Goal: Task Accomplishment & Management: Manage account settings

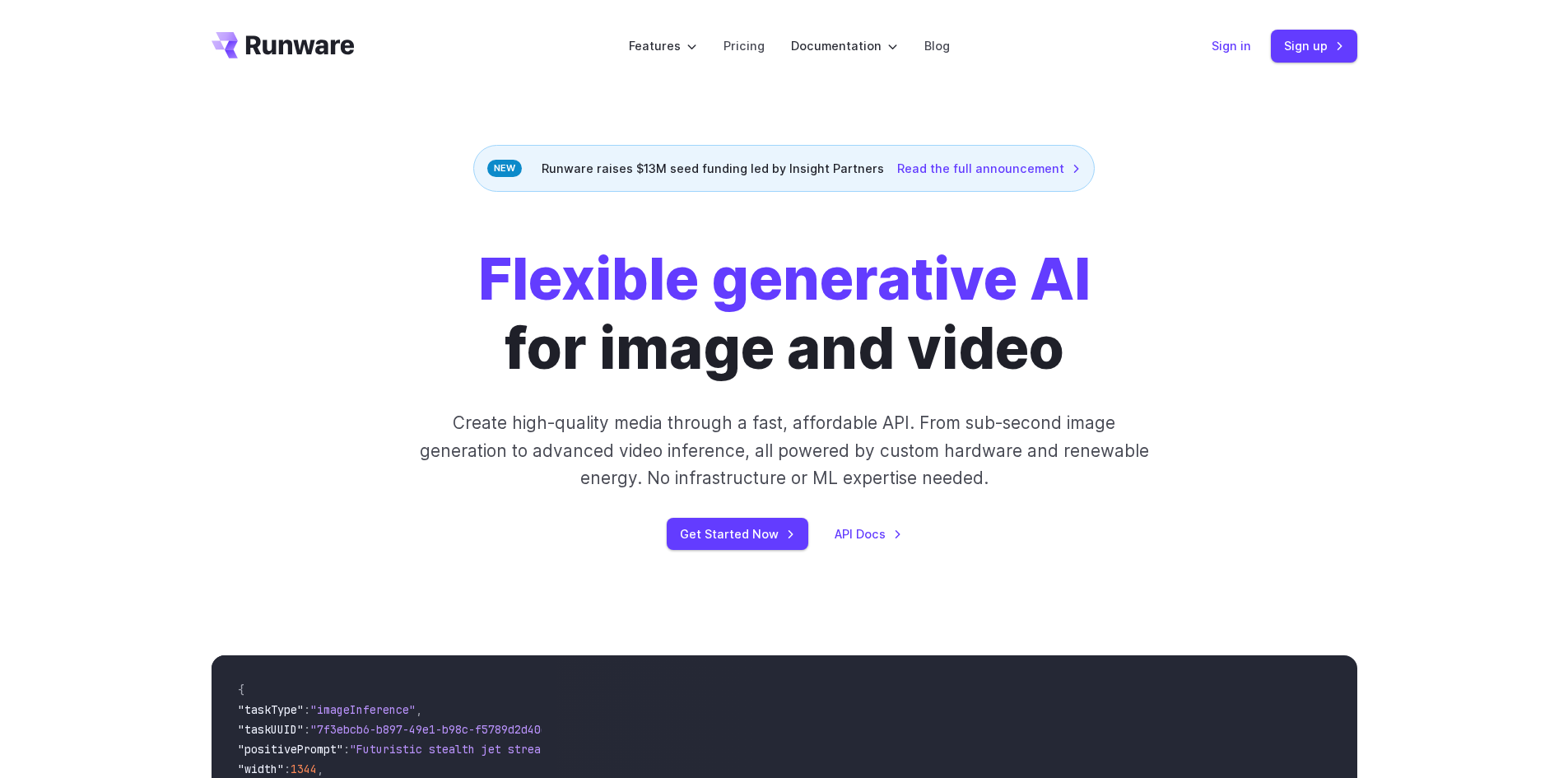
click at [1238, 40] on link "Sign in" at bounding box center [1231, 45] width 39 height 19
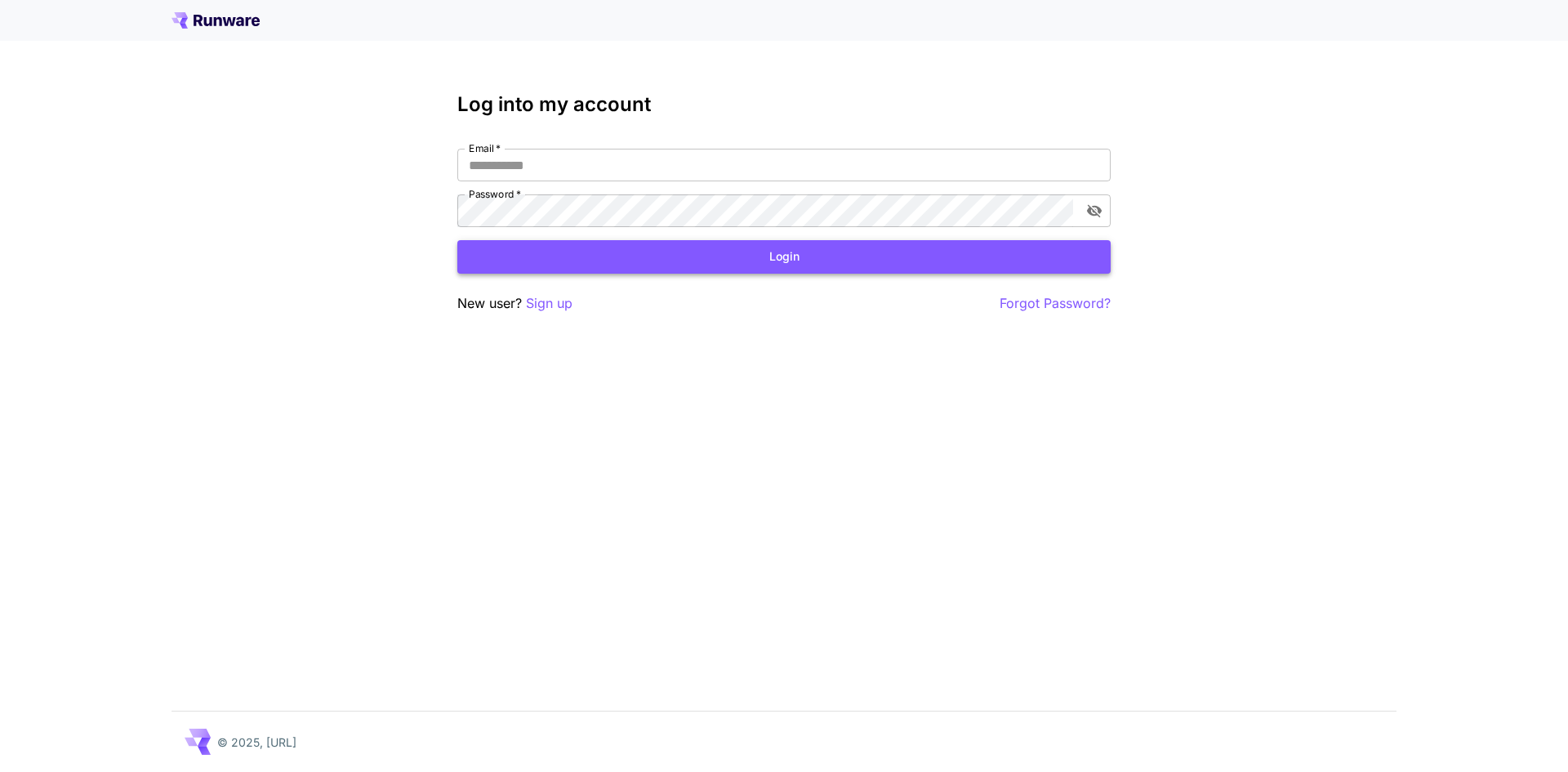
type input "**********"
click at [665, 247] on button "Login" at bounding box center [784, 257] width 653 height 34
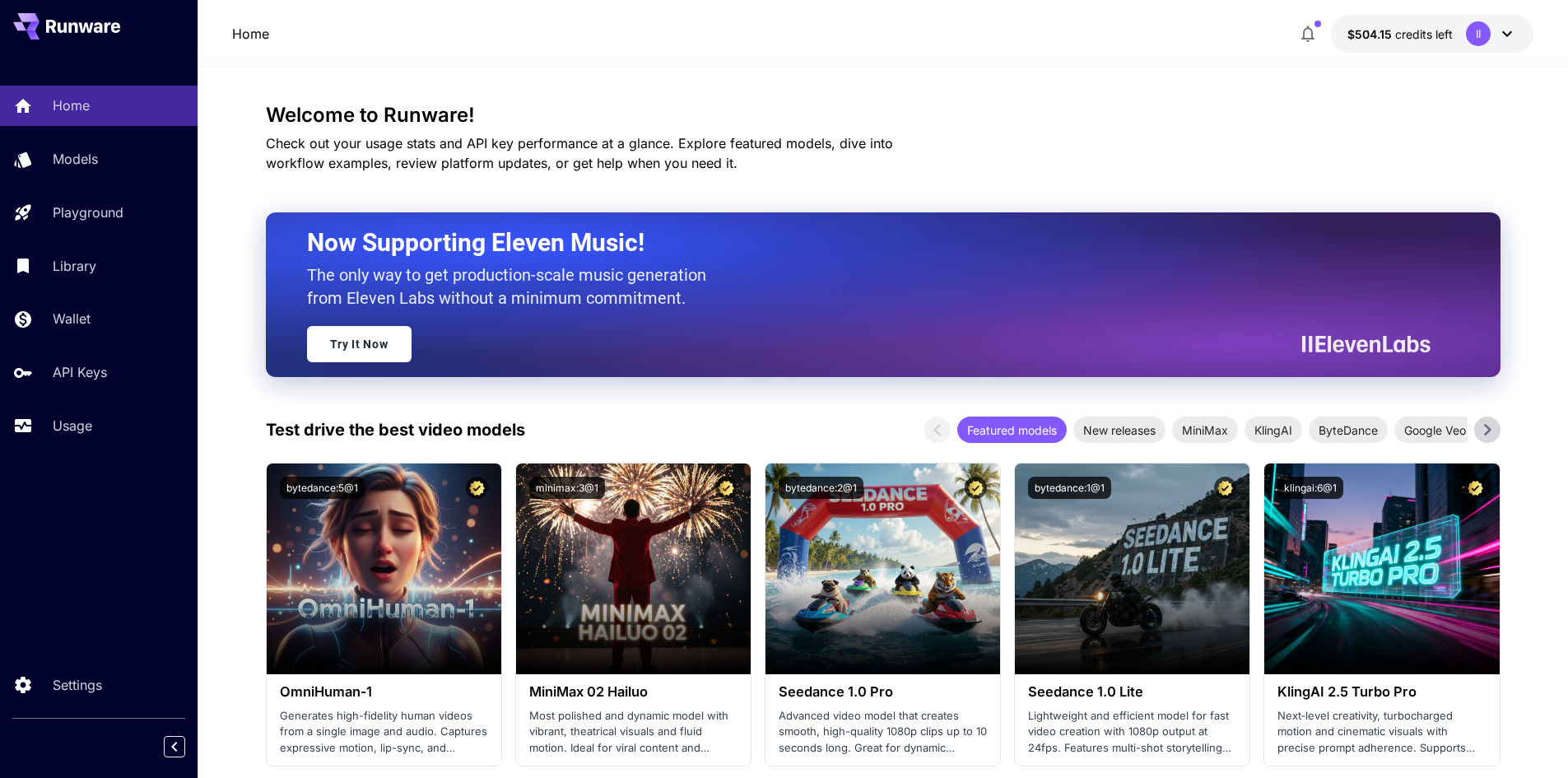
click at [1474, 27] on div "II" at bounding box center [1478, 34] width 25 height 25
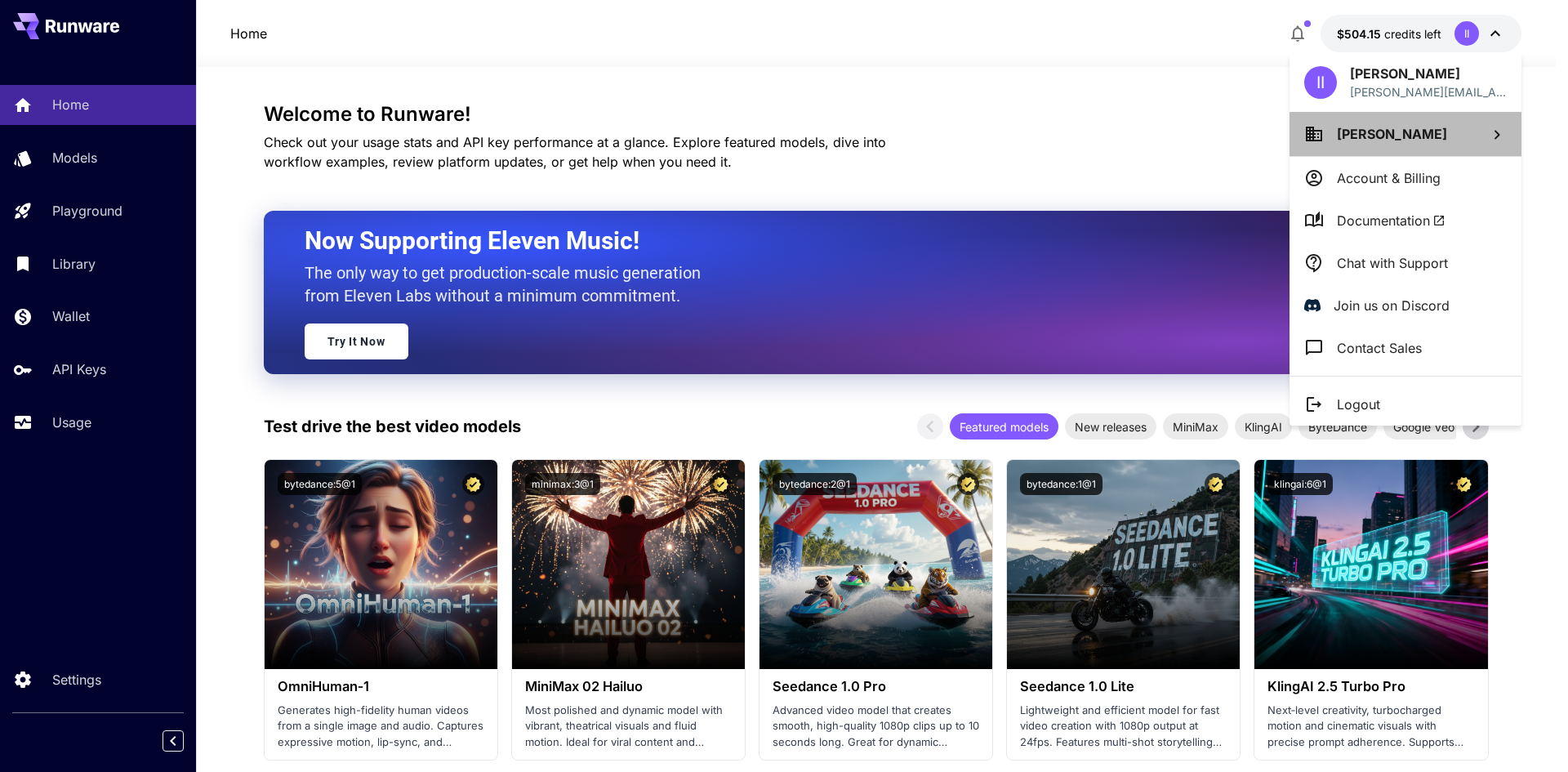
click at [1392, 139] on span "Patrick Ferlazzo" at bounding box center [1392, 134] width 110 height 16
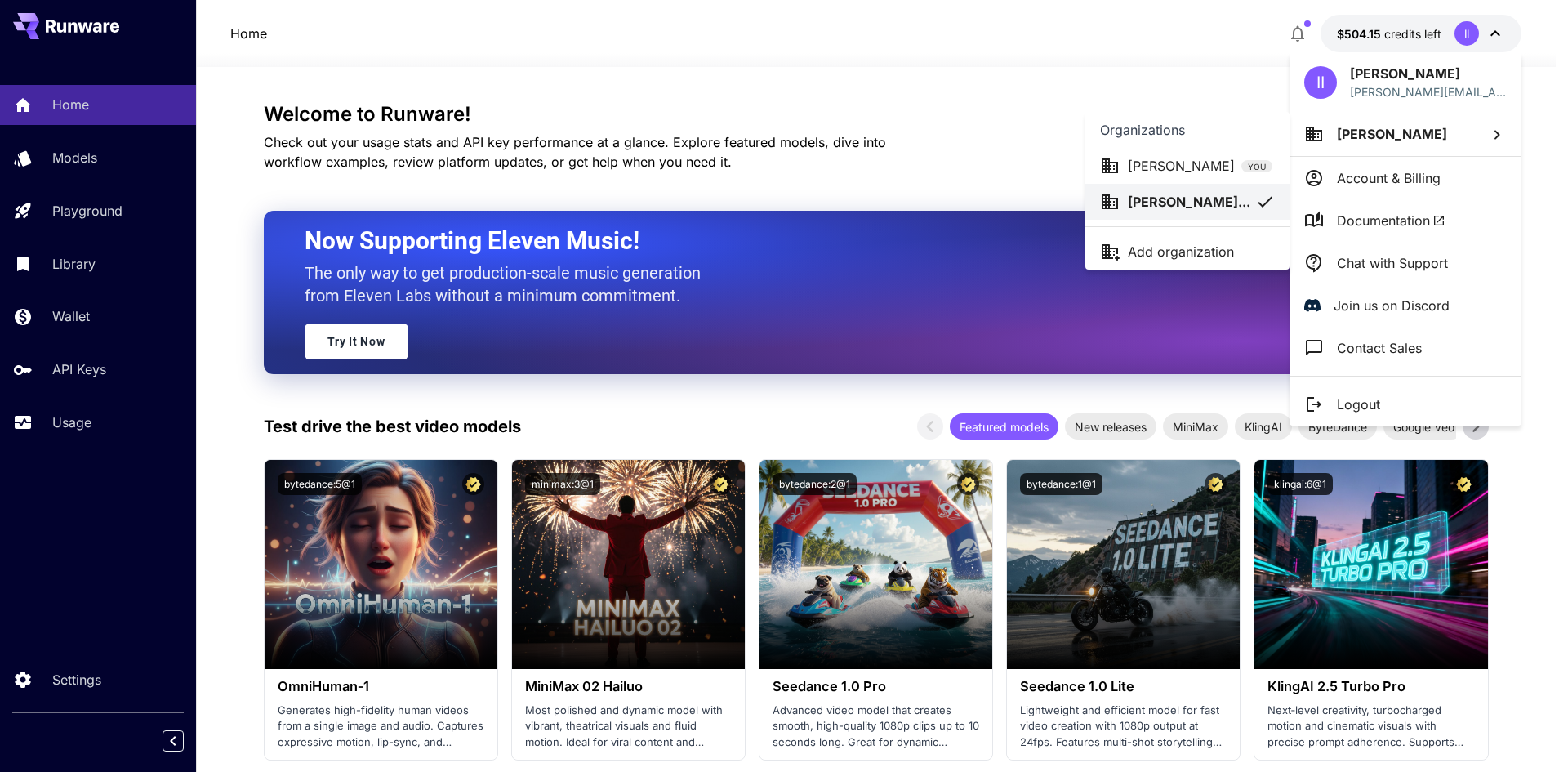
click at [1153, 170] on p "Ivan Ivanov" at bounding box center [1182, 166] width 107 height 20
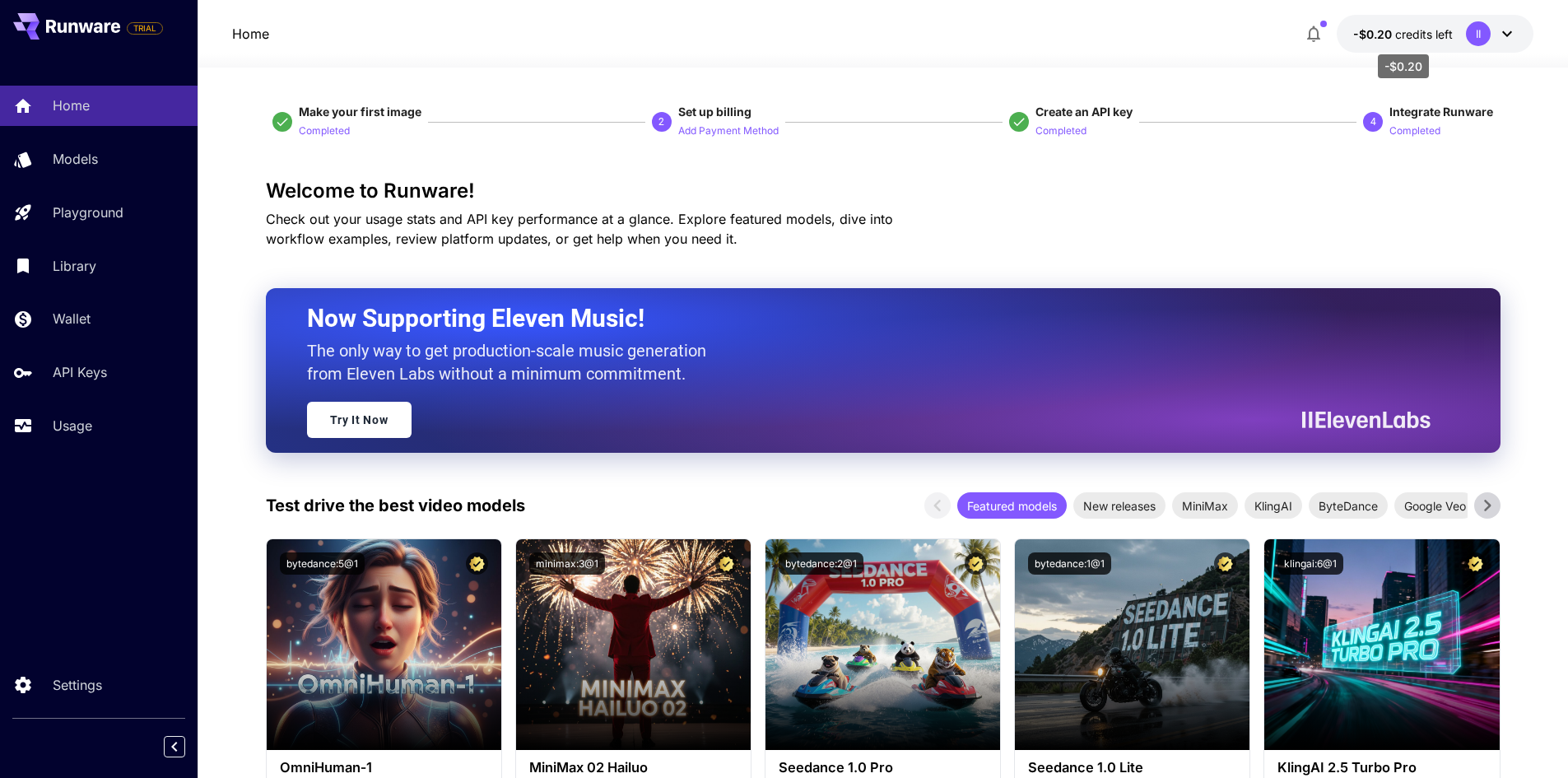
click at [1444, 42] on p "-$0.20 credits left" at bounding box center [1402, 33] width 99 height 17
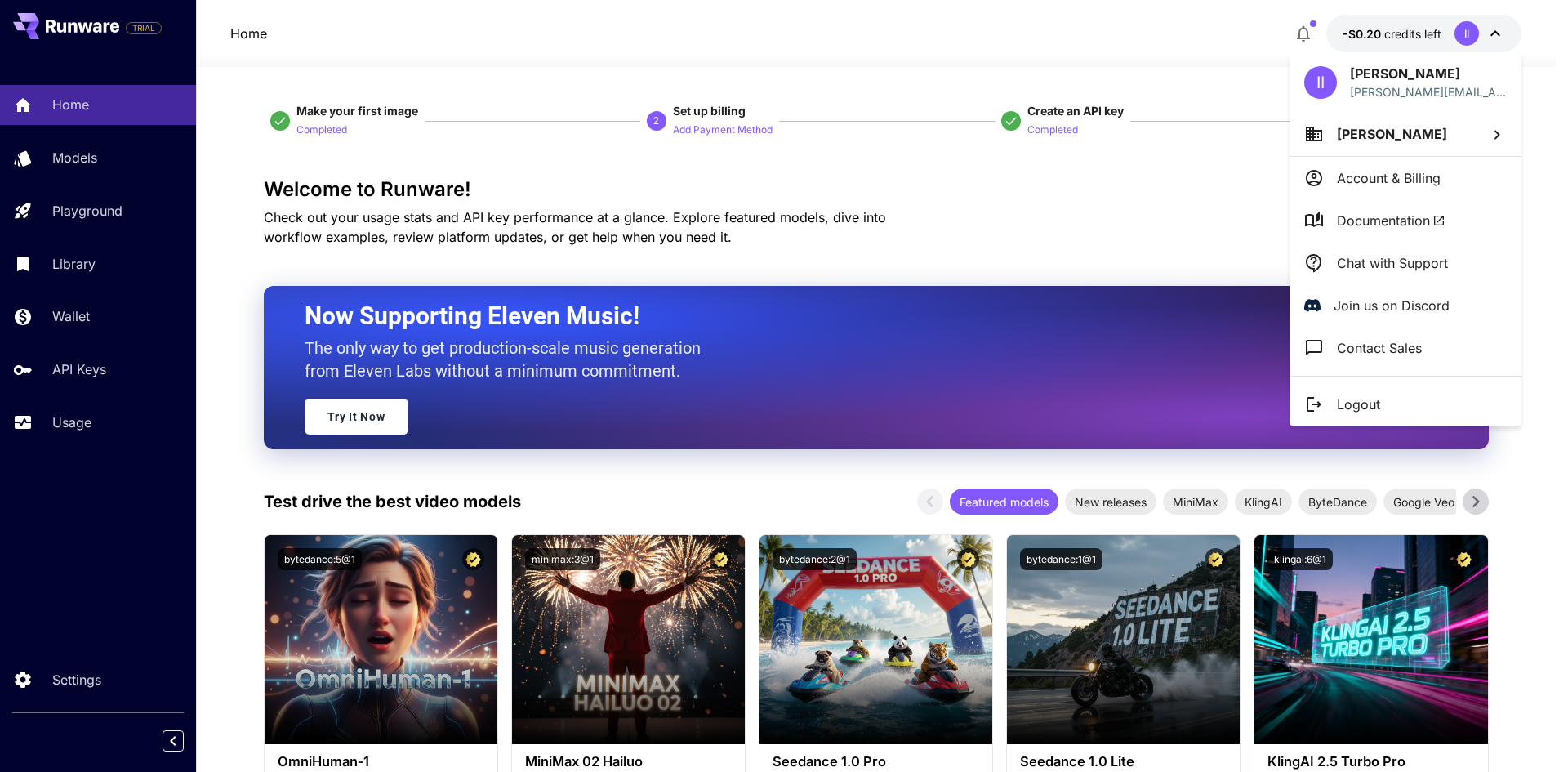
click at [1365, 141] on span "Ivan Ivanov" at bounding box center [1392, 134] width 110 height 16
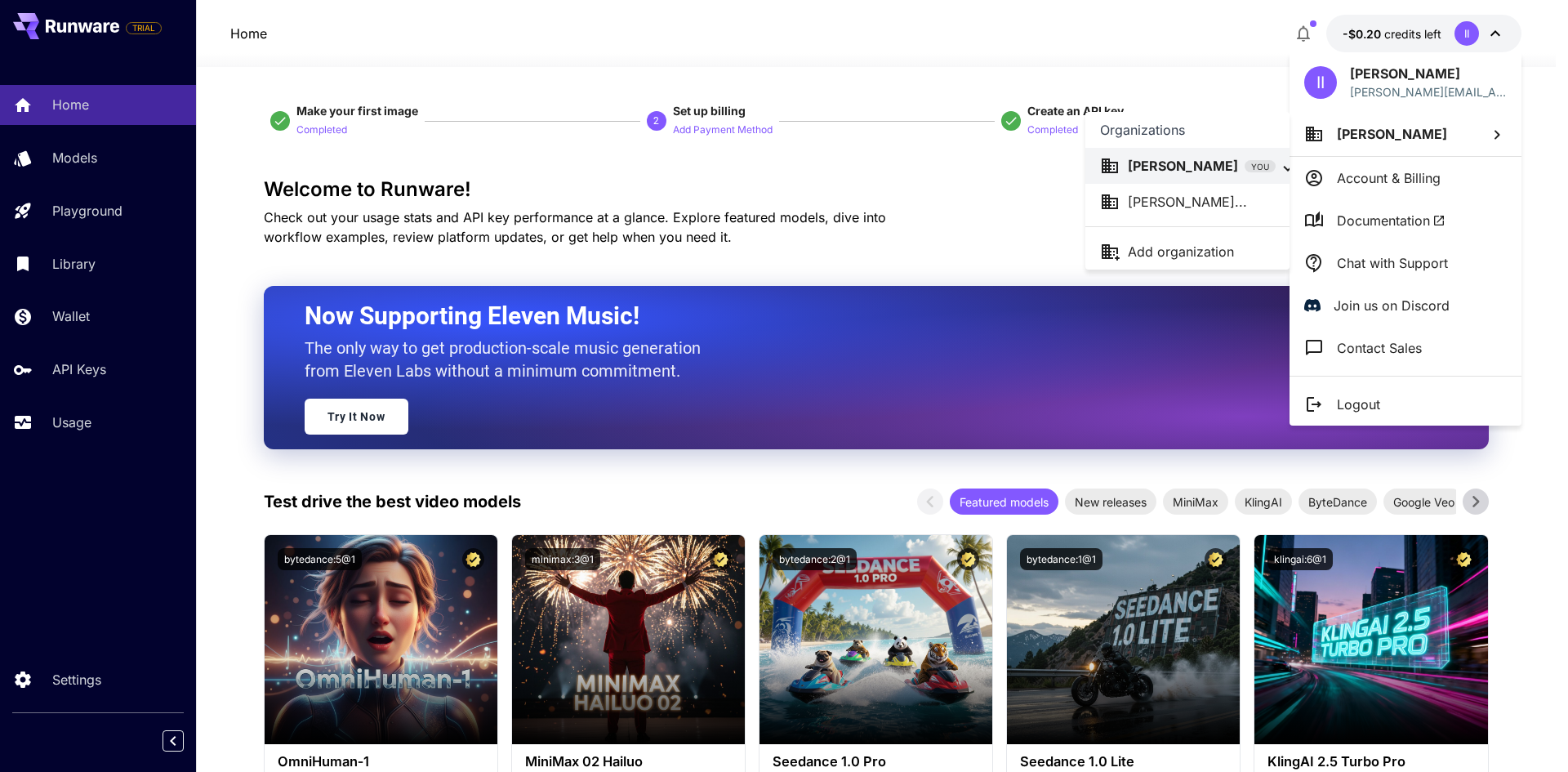
click at [1225, 199] on div "Patrick Ferlaz..." at bounding box center [1187, 202] width 175 height 20
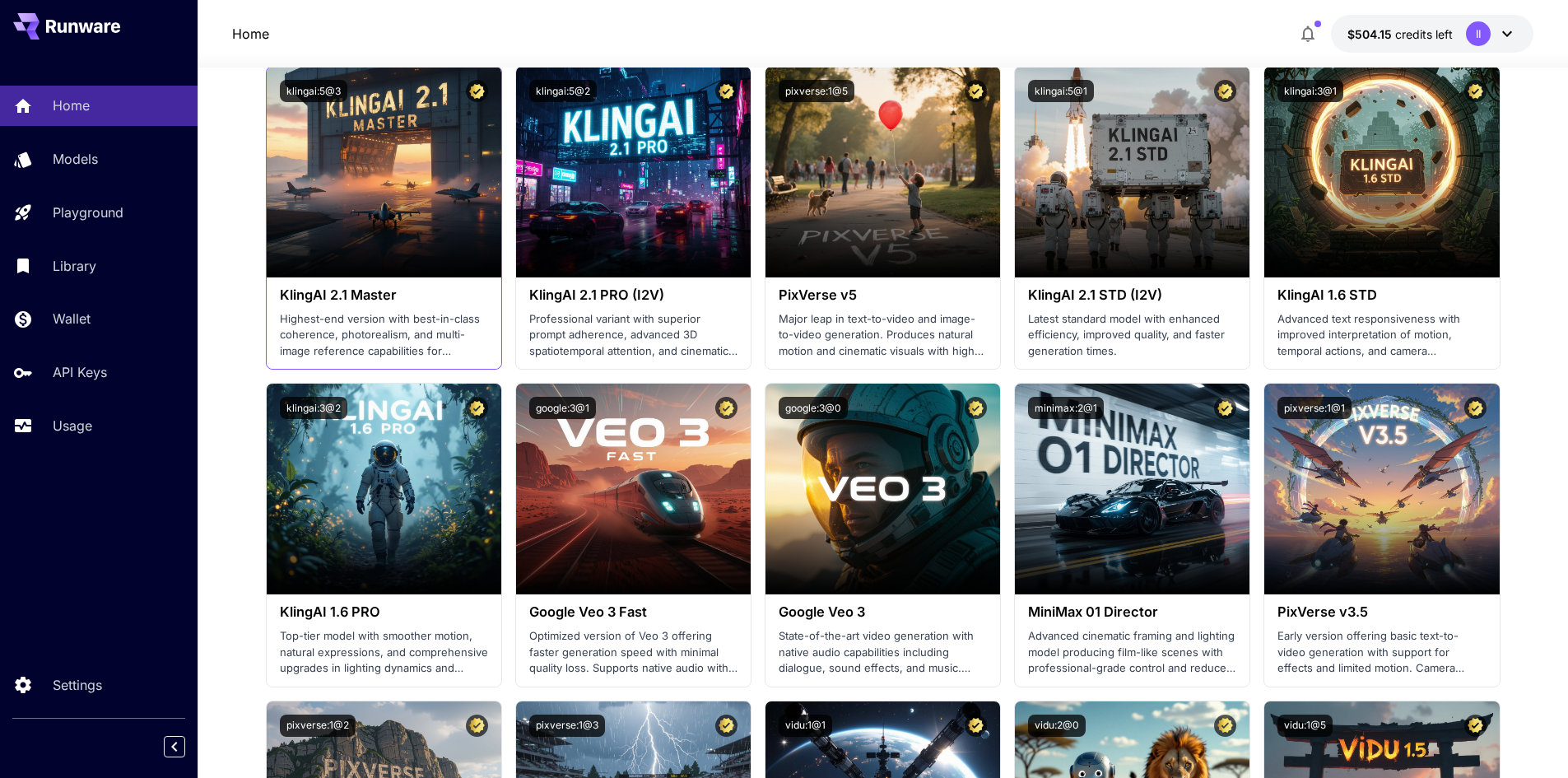
scroll to position [823, 0]
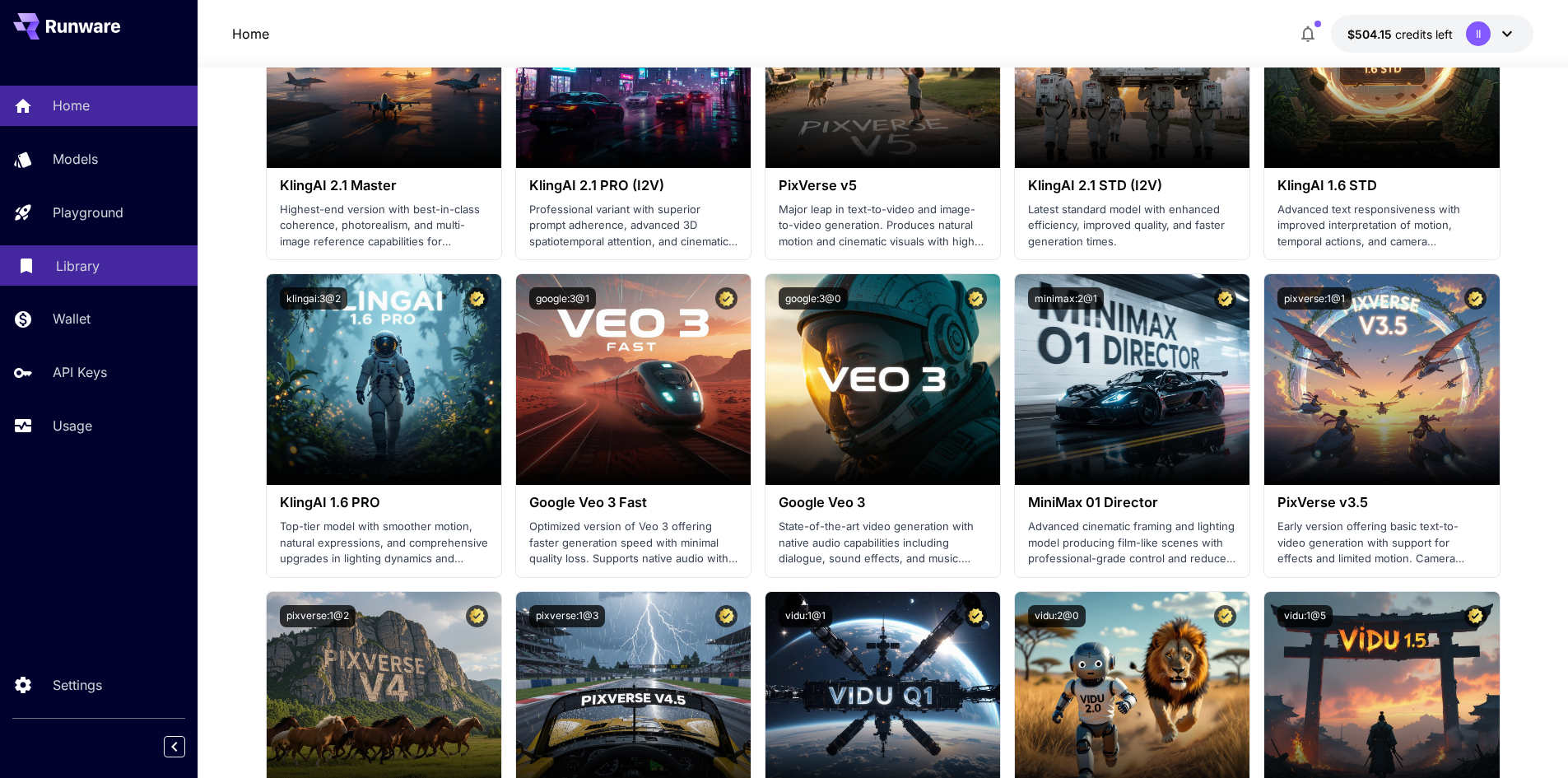
click at [87, 254] on link "Library" at bounding box center [99, 265] width 198 height 40
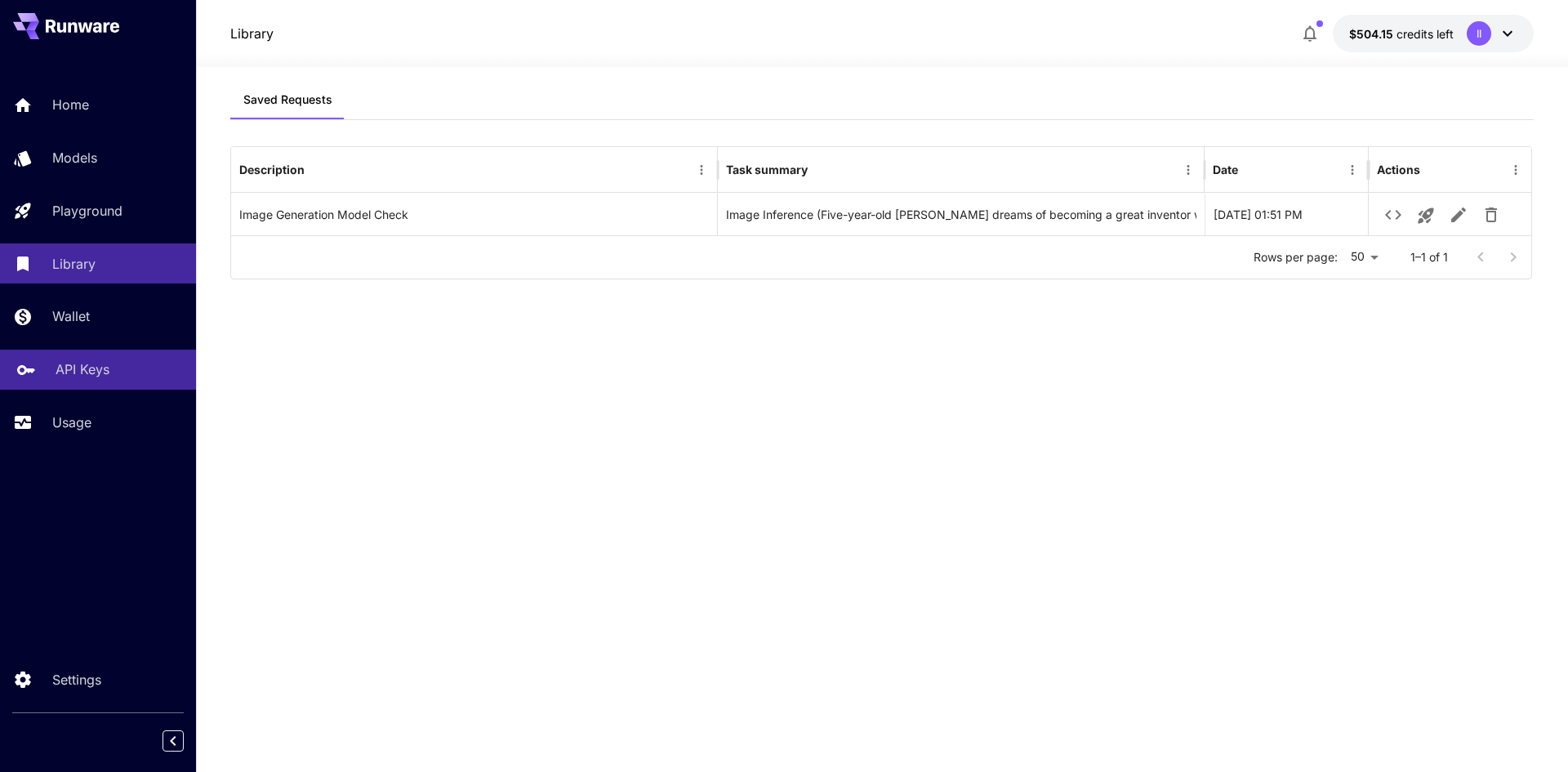
click at [99, 376] on p "API Keys" at bounding box center [83, 370] width 54 height 20
